Goal: Task Accomplishment & Management: Use online tool/utility

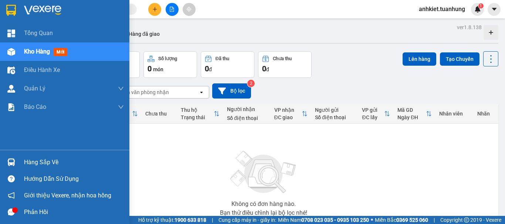
drag, startPoint x: 42, startPoint y: 163, endPoint x: 283, endPoint y: 153, distance: 241.2
click at [43, 163] on div "Hàng sắp về" at bounding box center [74, 162] width 100 height 11
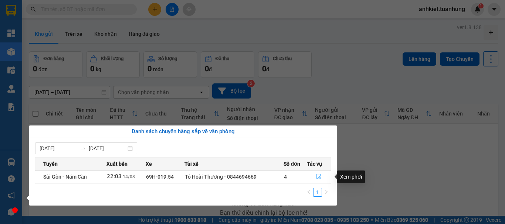
click at [318, 174] on button "button" at bounding box center [319, 177] width 24 height 12
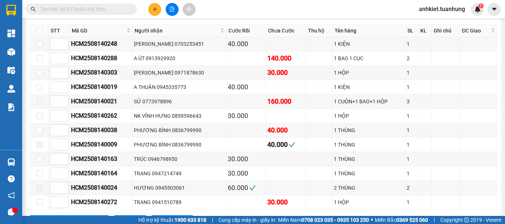
scroll to position [3099, 0]
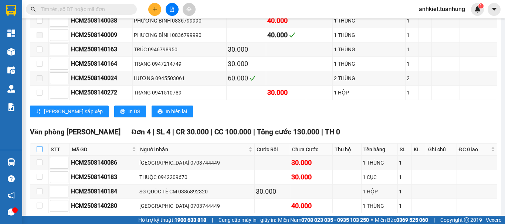
click at [37, 146] on input "checkbox" at bounding box center [40, 149] width 6 height 6
checkbox input "true"
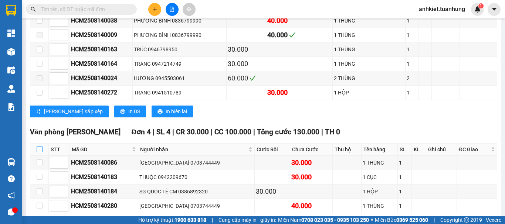
checkbox input "true"
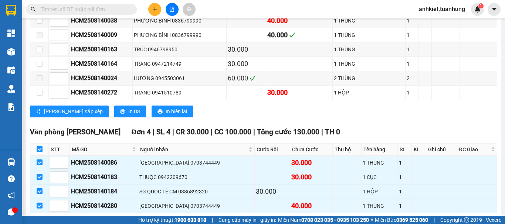
click at [39, 146] on input "checkbox" at bounding box center [40, 149] width 6 height 6
checkbox input "false"
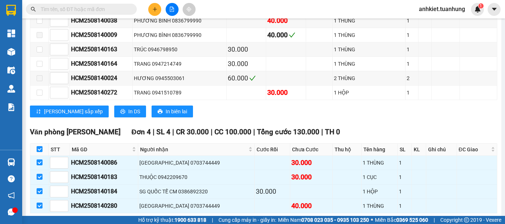
checkbox input "false"
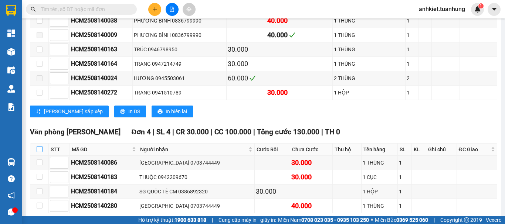
click at [40, 146] on input "checkbox" at bounding box center [40, 149] width 6 height 6
checkbox input "true"
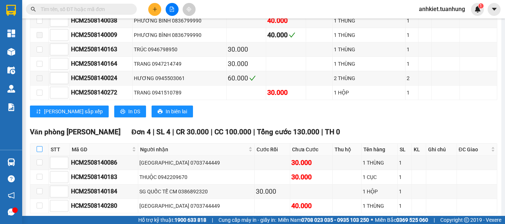
checkbox input "true"
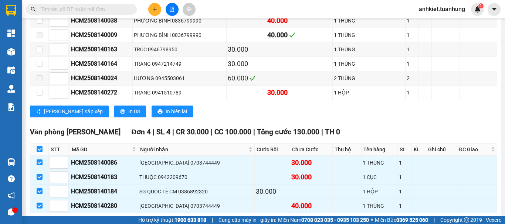
click at [128, 221] on span "Nhập kho nhận" at bounding box center [146, 225] width 36 height 8
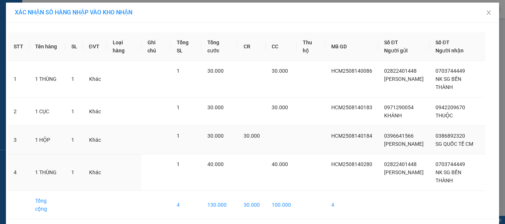
scroll to position [38, 0]
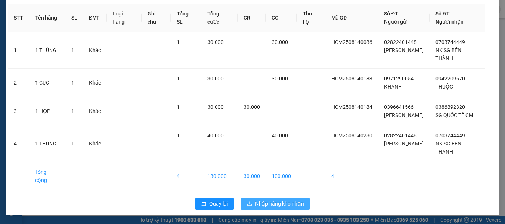
click at [275, 205] on span "Nhập hàng kho nhận" at bounding box center [279, 204] width 49 height 8
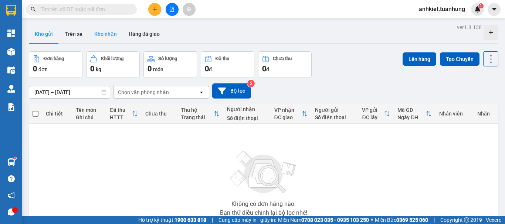
click at [105, 37] on button "Kho nhận" at bounding box center [105, 34] width 34 height 18
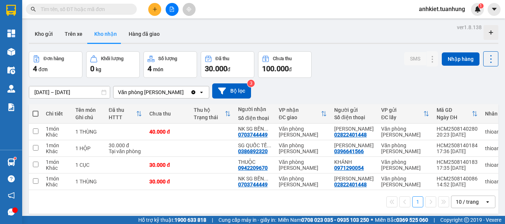
click at [112, 10] on input "text" at bounding box center [84, 9] width 87 height 8
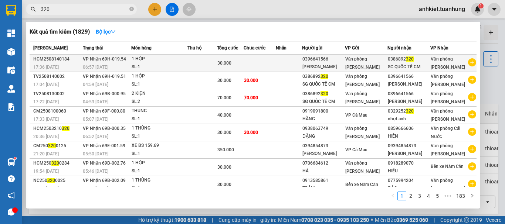
type input "320"
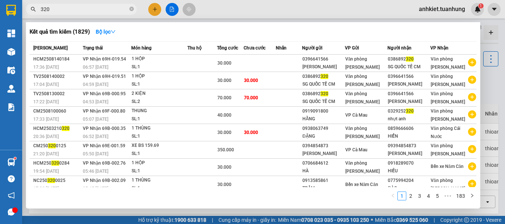
click at [197, 69] on td at bounding box center [202, 63] width 30 height 17
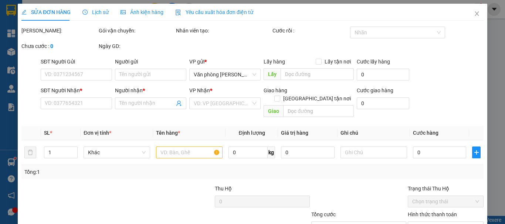
type input "0396641566"
type input "[PERSON_NAME]"
type input "0386892320"
type input "SG QUỐC TẾ CM"
type input "30.000"
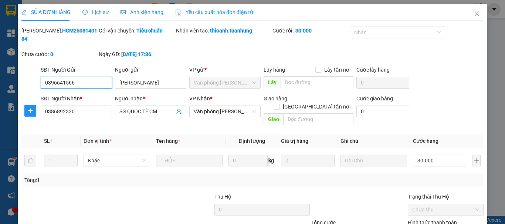
scroll to position [51, 0]
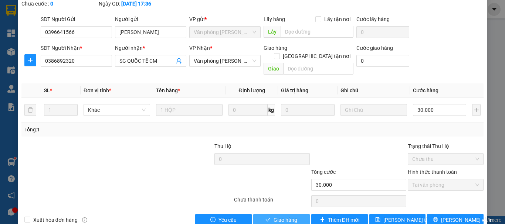
click at [287, 216] on span "Giao hàng" at bounding box center [286, 220] width 24 height 8
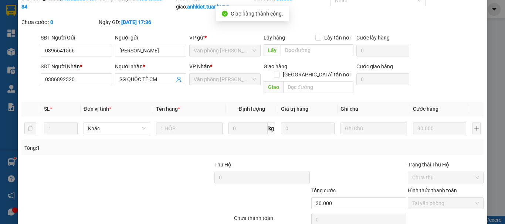
scroll to position [0, 0]
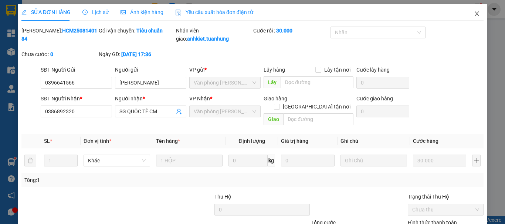
click at [471, 18] on span "Close" at bounding box center [477, 14] width 21 height 21
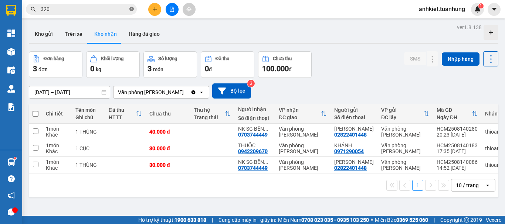
click at [132, 9] on icon "close-circle" at bounding box center [131, 9] width 4 height 4
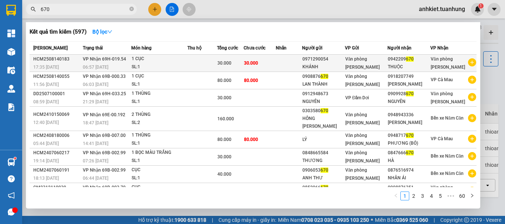
type input "670"
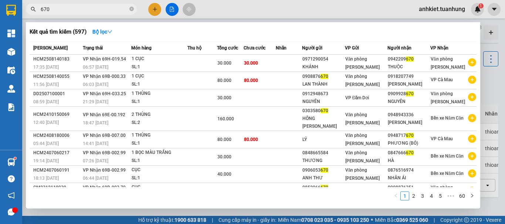
click at [227, 65] on span "30.000" at bounding box center [224, 63] width 14 height 5
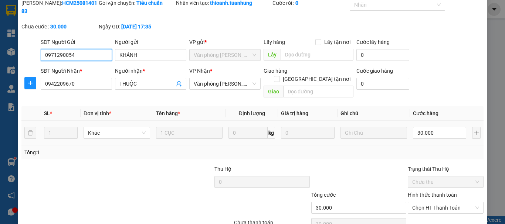
scroll to position [51, 0]
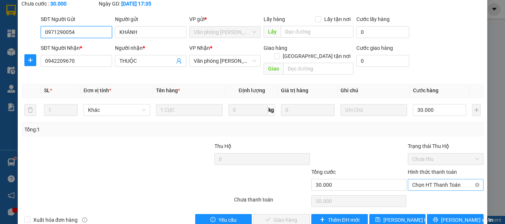
click at [413, 180] on span "Chọn HT Thanh Toán" at bounding box center [445, 185] width 67 height 11
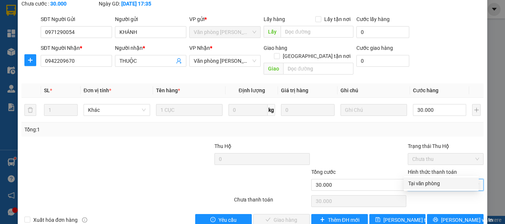
click at [413, 182] on div "Tại văn phòng" at bounding box center [441, 184] width 66 height 8
type input "0"
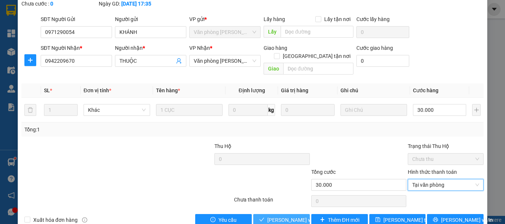
click at [280, 216] on span "[PERSON_NAME] và Giao hàng" at bounding box center [302, 220] width 71 height 8
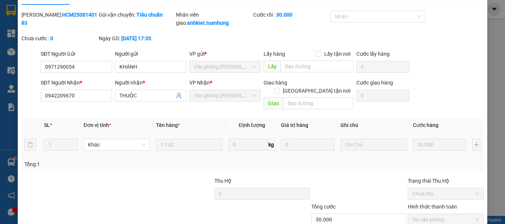
scroll to position [0, 0]
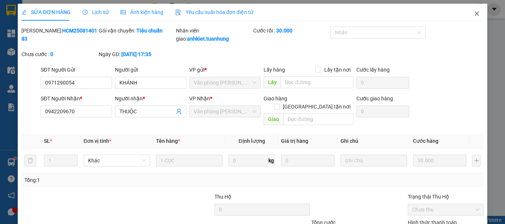
click at [475, 14] on icon "close" at bounding box center [477, 13] width 4 height 4
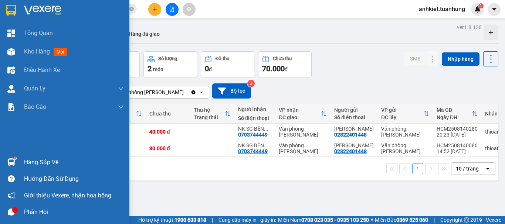
click at [36, 163] on div "Hàng sắp về" at bounding box center [74, 162] width 100 height 11
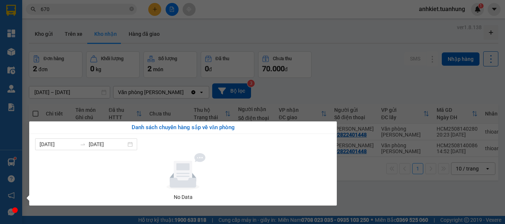
drag, startPoint x: 384, startPoint y: 79, endPoint x: 372, endPoint y: 80, distance: 12.3
click at [383, 79] on section "Kết quả tìm kiếm ( 597 ) Bộ lọc Mã ĐH Trạng thái Món hàng Thu hộ Tổng cước Chưa…" at bounding box center [252, 112] width 505 height 224
